Goal: Information Seeking & Learning: Check status

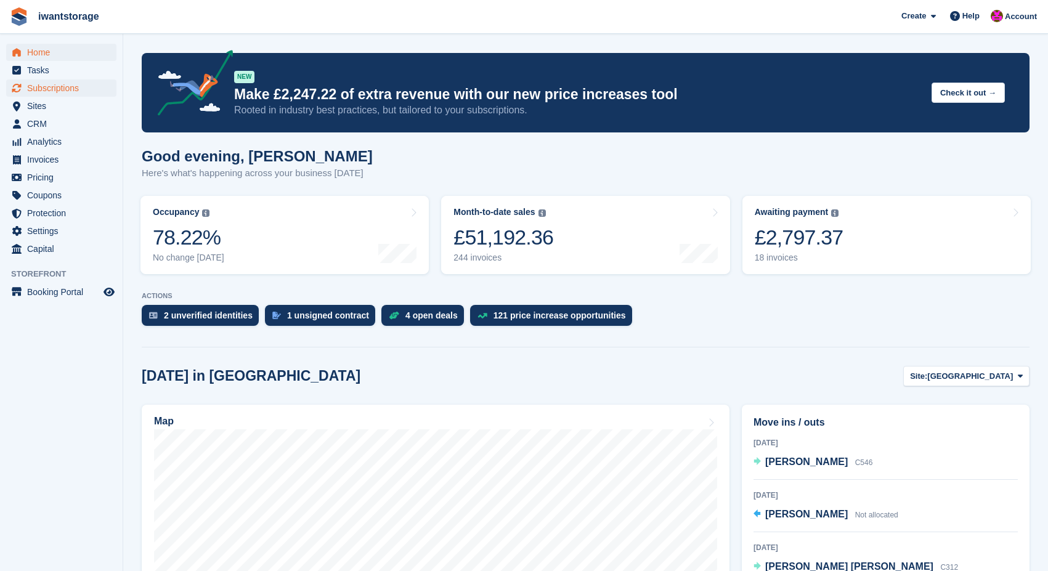
click at [41, 85] on span "Subscriptions" at bounding box center [64, 87] width 74 height 17
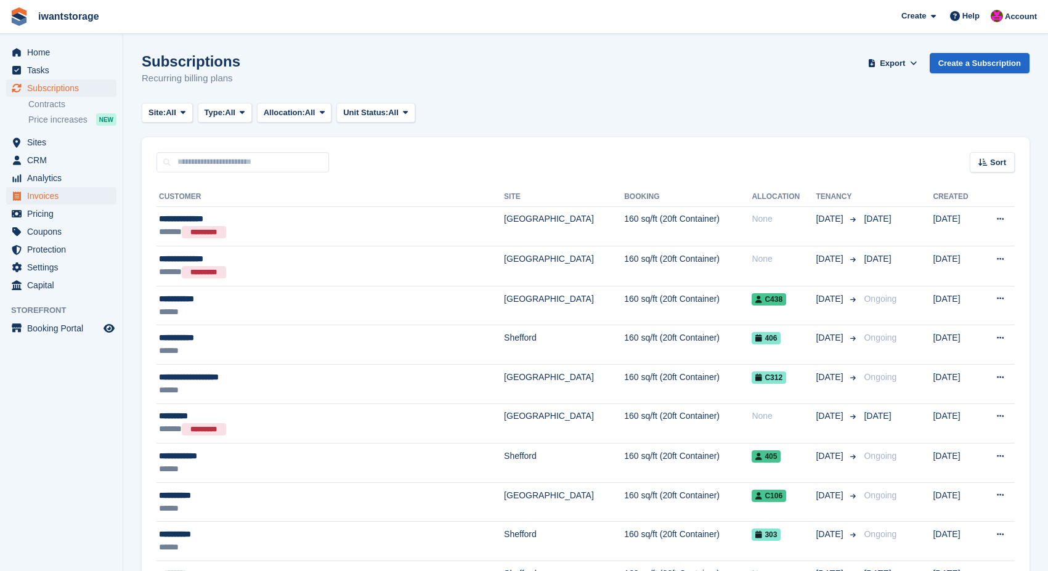
click at [58, 188] on span "Invoices" at bounding box center [64, 195] width 74 height 17
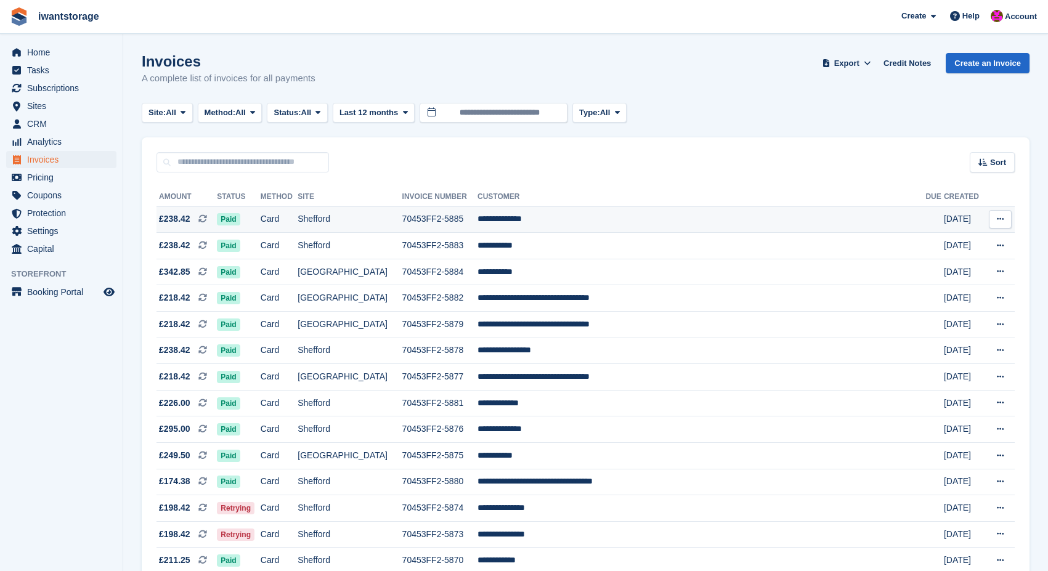
click at [536, 216] on td "**********" at bounding box center [701, 219] width 448 height 26
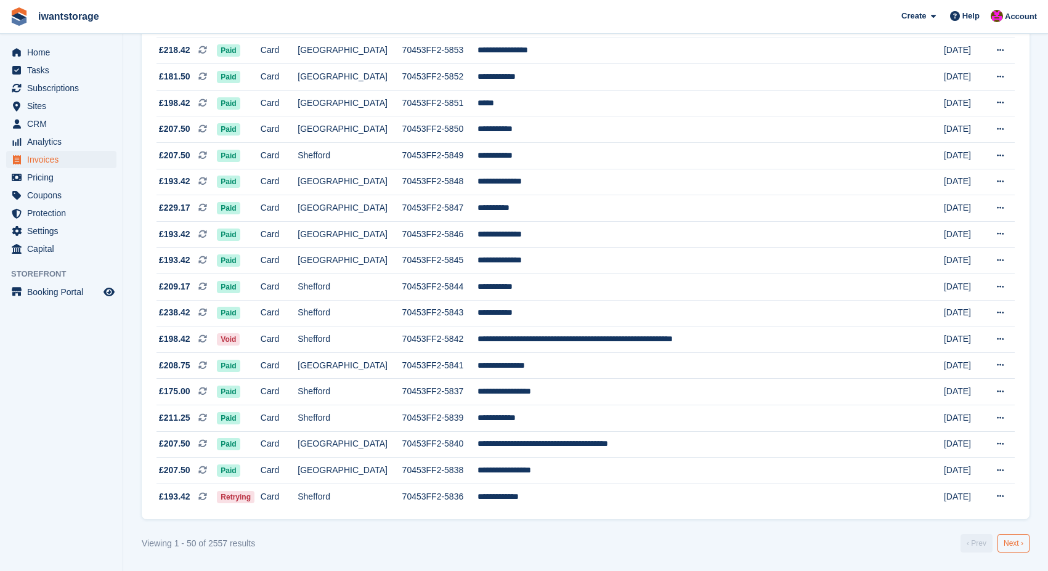
scroll to position [1039, 0]
click at [1016, 544] on link "Next ›" at bounding box center [1013, 543] width 32 height 18
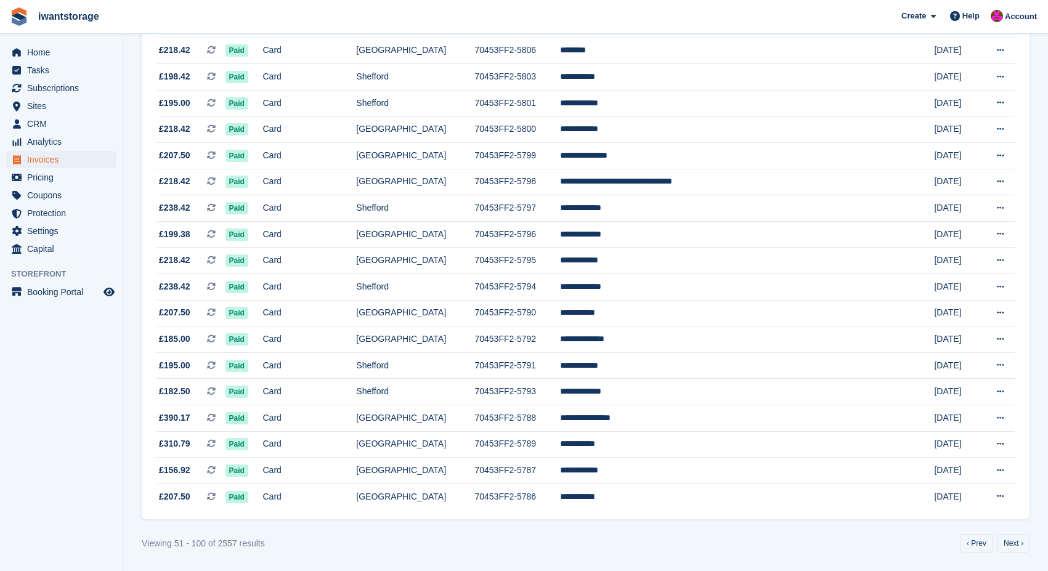
click at [1016, 544] on link "Next ›" at bounding box center [1013, 543] width 32 height 18
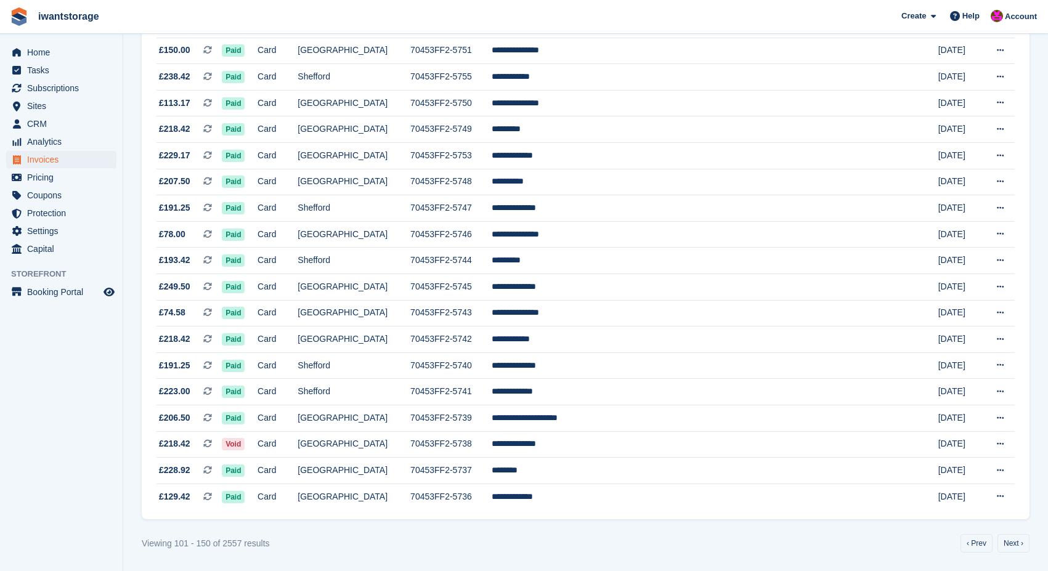
click at [1016, 544] on link "Next ›" at bounding box center [1013, 543] width 32 height 18
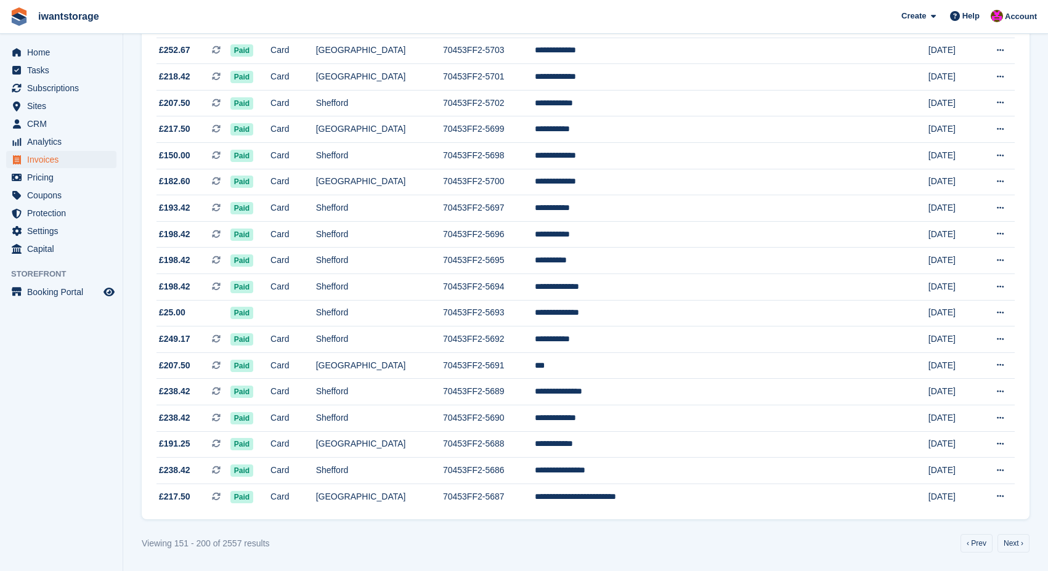
click at [1016, 544] on link "Next ›" at bounding box center [1013, 543] width 32 height 18
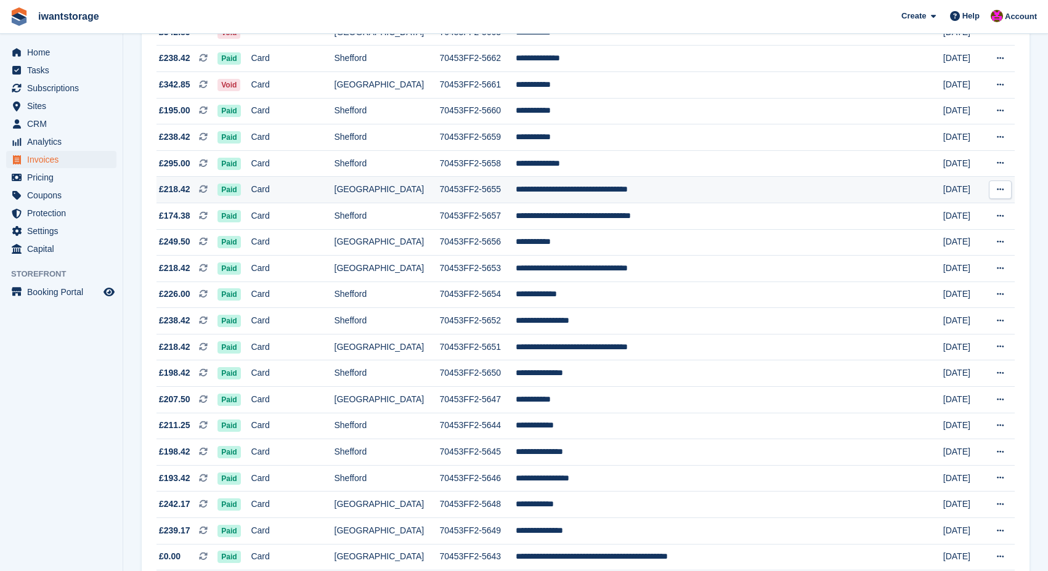
scroll to position [764, 0]
click at [578, 308] on td "**********" at bounding box center [713, 294] width 395 height 26
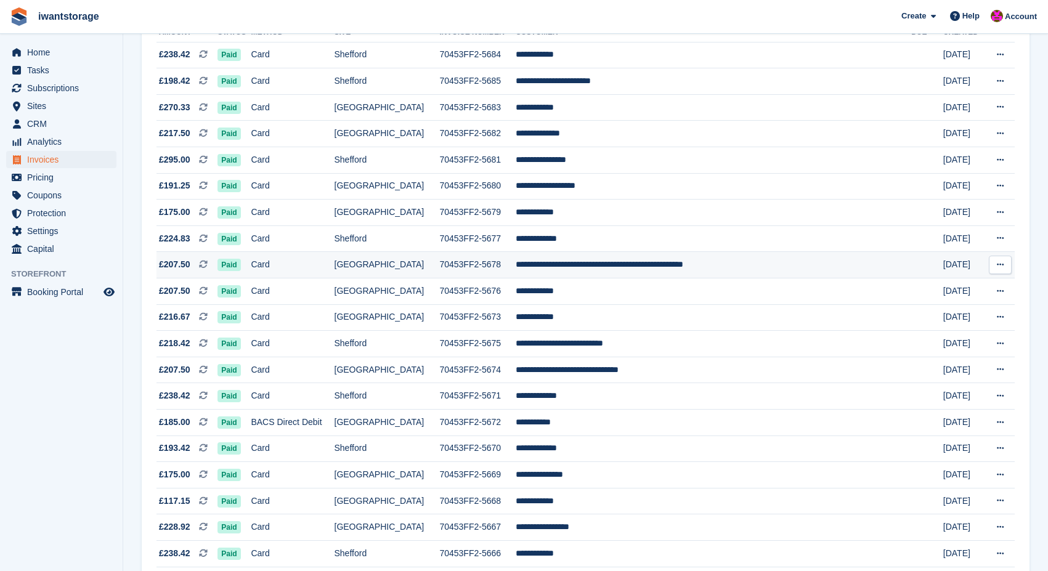
scroll to position [168, 0]
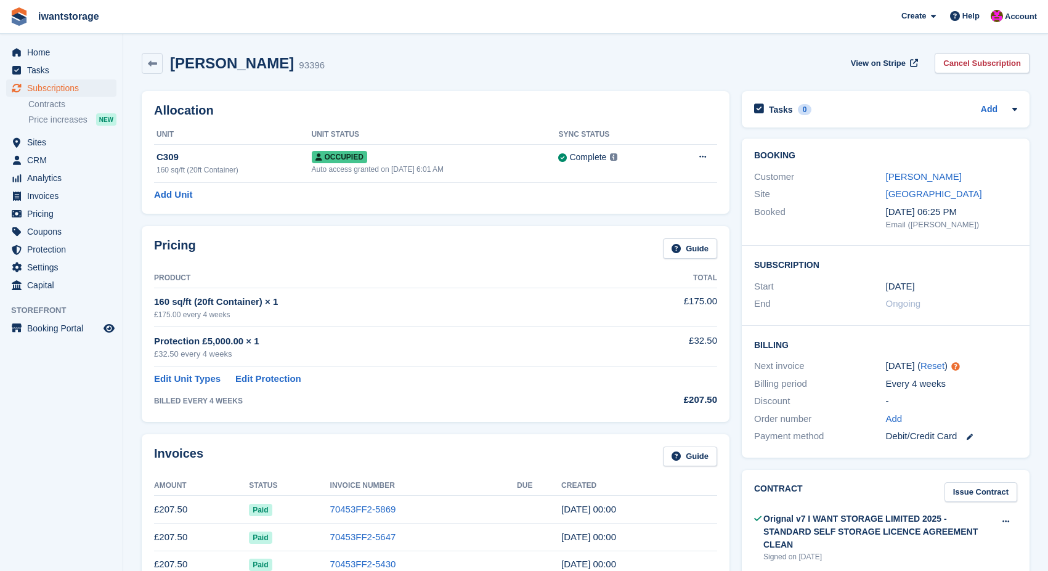
click at [68, 92] on span "Subscriptions" at bounding box center [64, 87] width 74 height 17
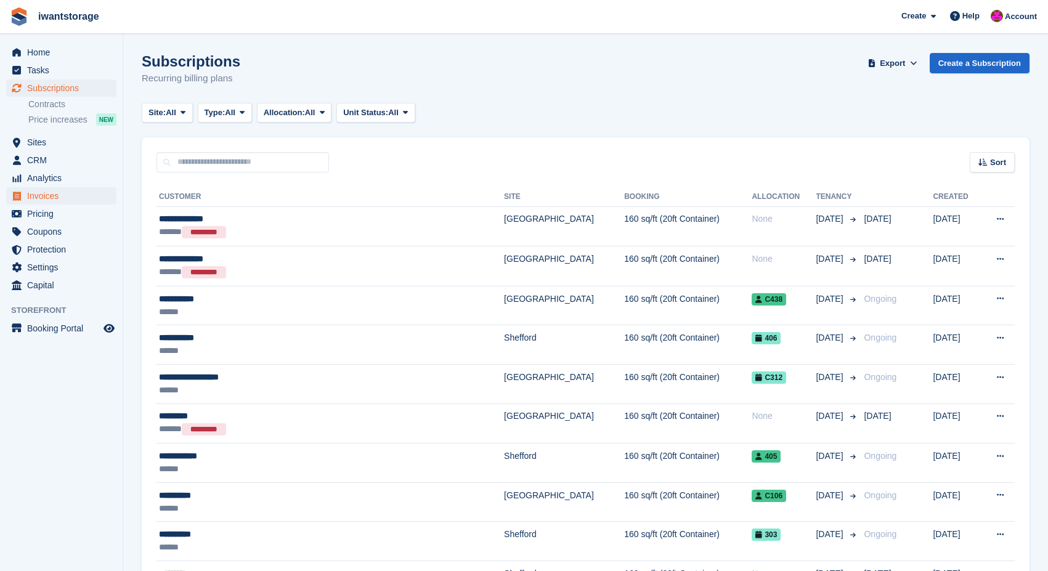
click at [52, 195] on span "Invoices" at bounding box center [64, 195] width 74 height 17
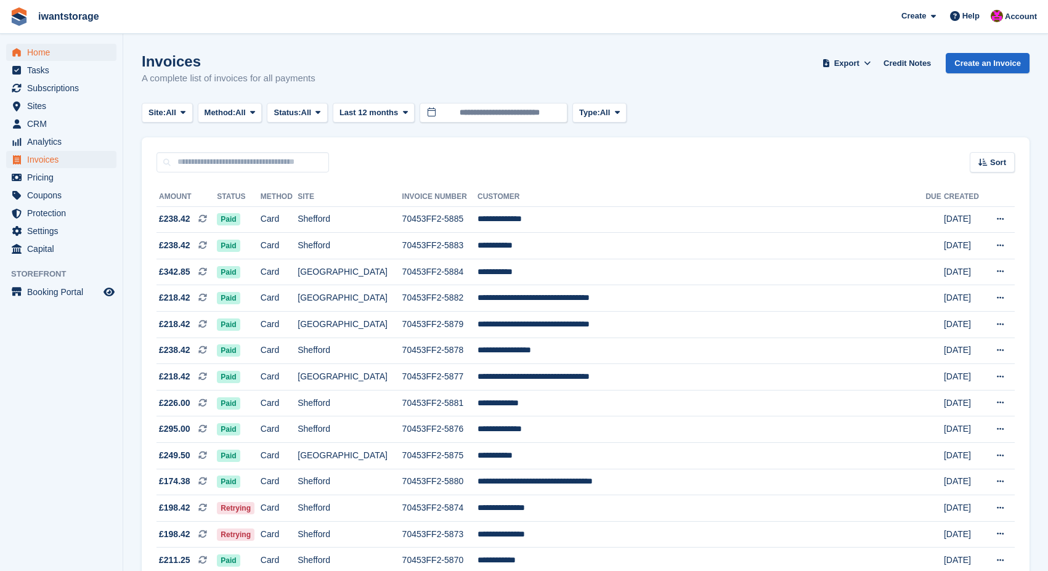
click at [51, 52] on span "Home" at bounding box center [64, 52] width 74 height 17
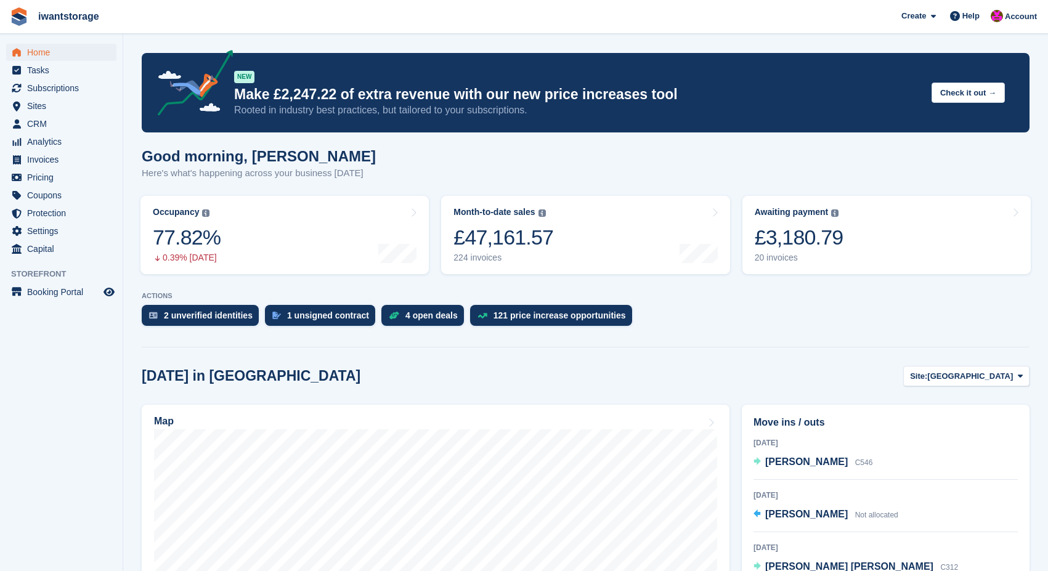
click at [39, 55] on span "Home" at bounding box center [64, 52] width 74 height 17
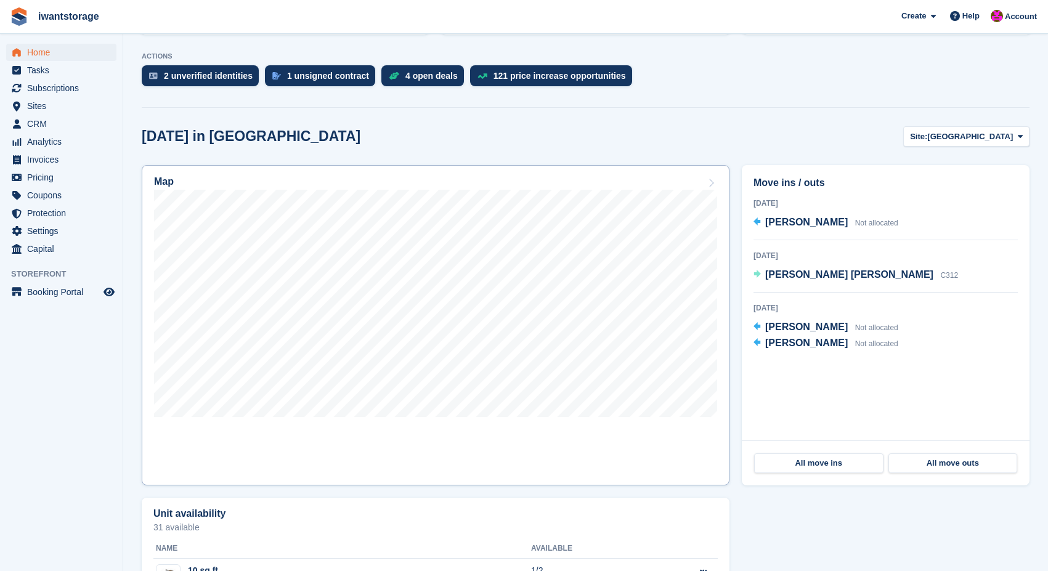
scroll to position [239, 0]
click at [998, 139] on span "[GEOGRAPHIC_DATA]" at bounding box center [970, 137] width 86 height 12
click at [940, 186] on link "Shefford" at bounding box center [957, 188] width 134 height 22
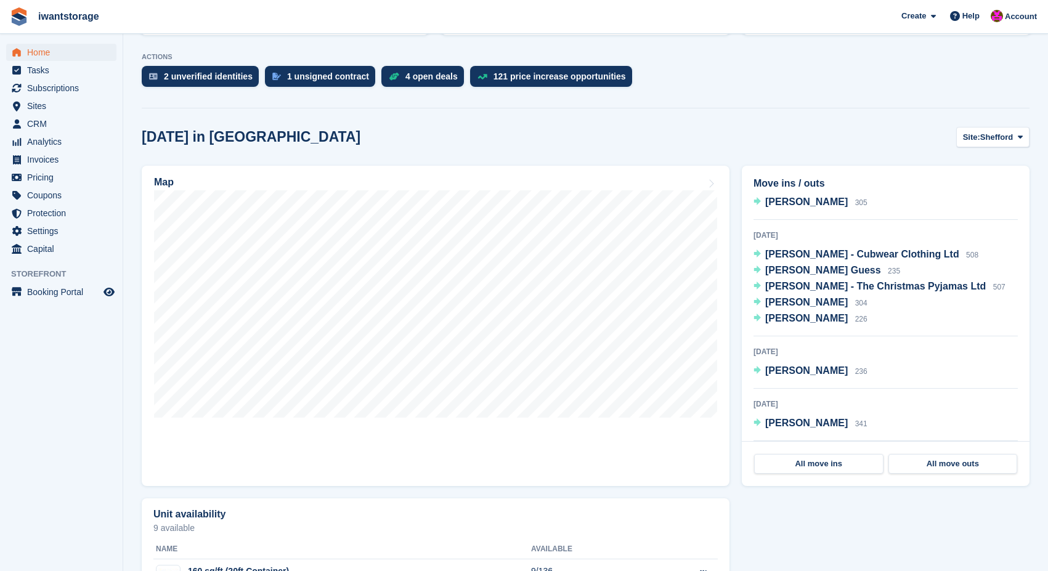
scroll to position [20, 0]
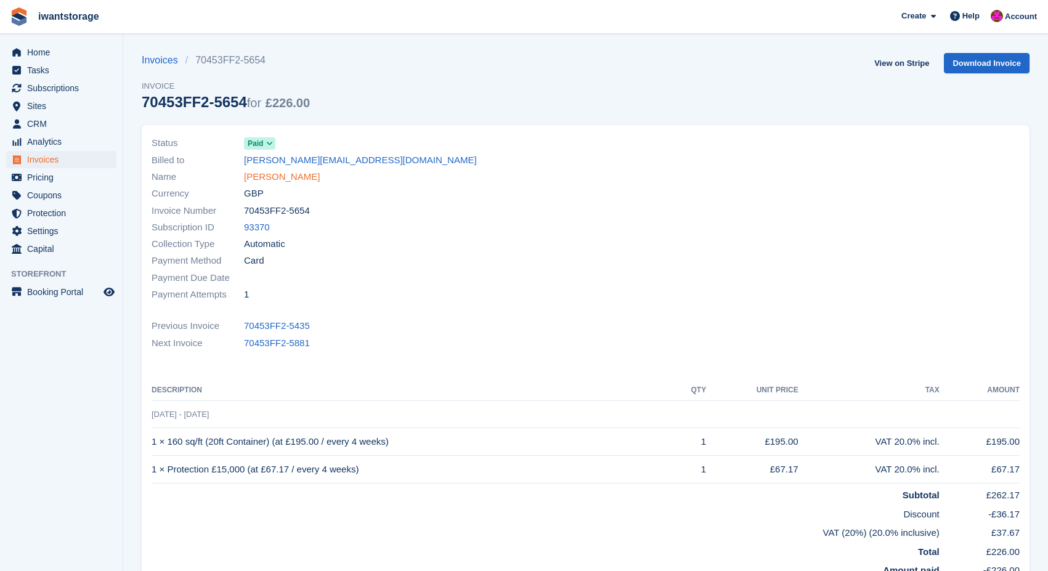
click at [304, 175] on link "[PERSON_NAME]" at bounding box center [282, 177] width 76 height 14
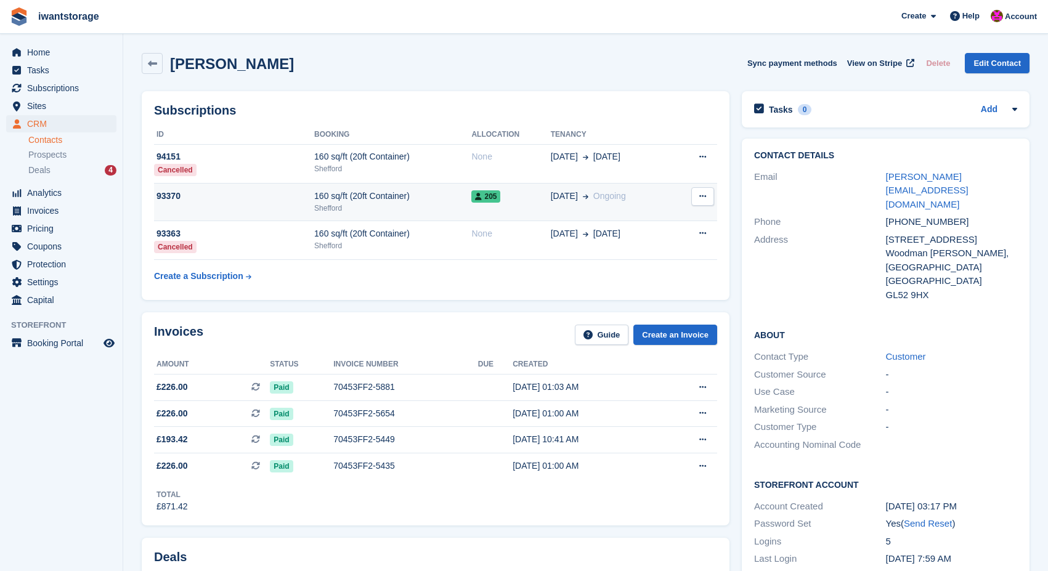
click at [170, 200] on div "93370" at bounding box center [234, 196] width 160 height 13
